Goal: Find specific page/section: Find specific page/section

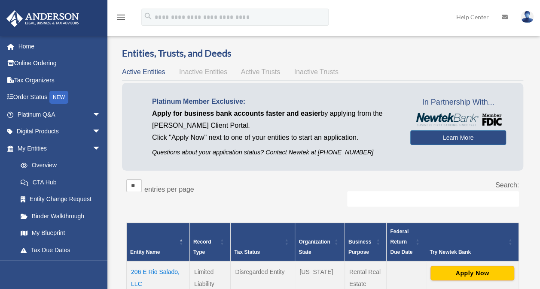
scroll to position [114, 0]
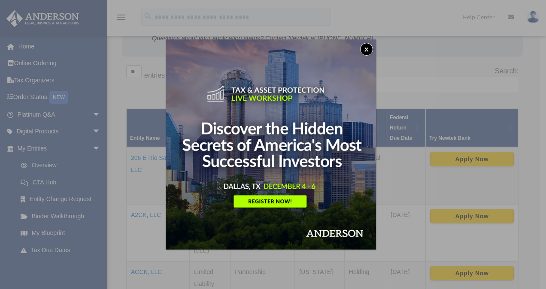
click at [369, 47] on button "x" at bounding box center [366, 49] width 13 height 13
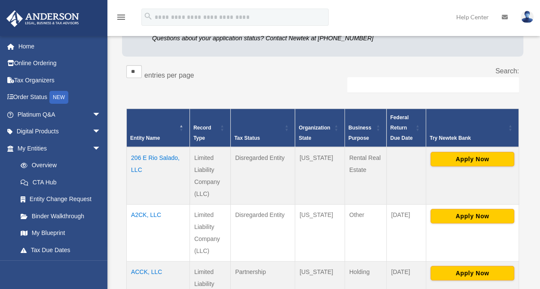
scroll to position [0, 0]
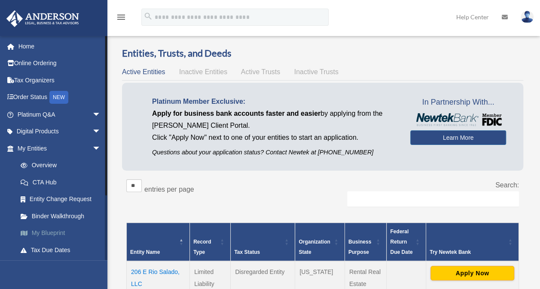
click at [55, 233] on link "My Blueprint" at bounding box center [63, 233] width 102 height 17
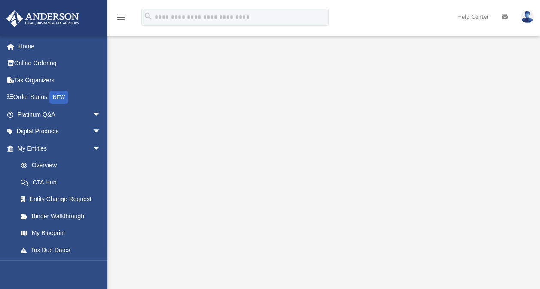
scroll to position [47, 0]
